Goal: Transaction & Acquisition: Purchase product/service

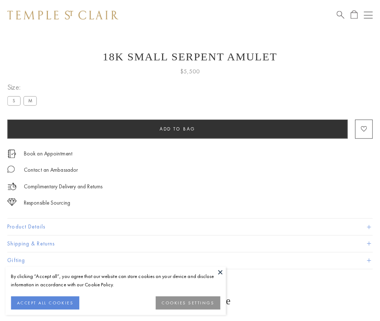
scroll to position [29, 0]
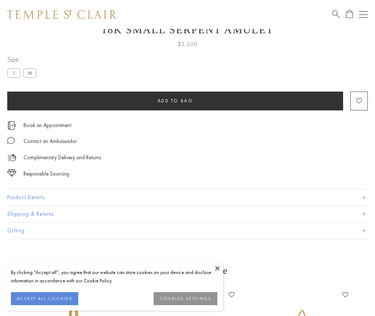
click at [175, 101] on span "Add to bag" at bounding box center [174, 101] width 35 height 6
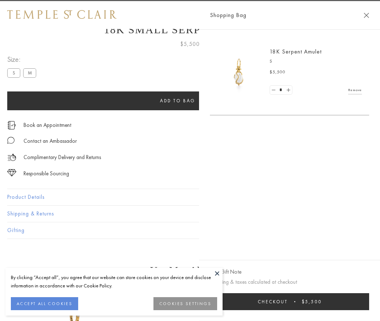
click at [308, 302] on button "Checkout $5,500" at bounding box center [289, 302] width 159 height 17
